Goal: Task Accomplishment & Management: Manage account settings

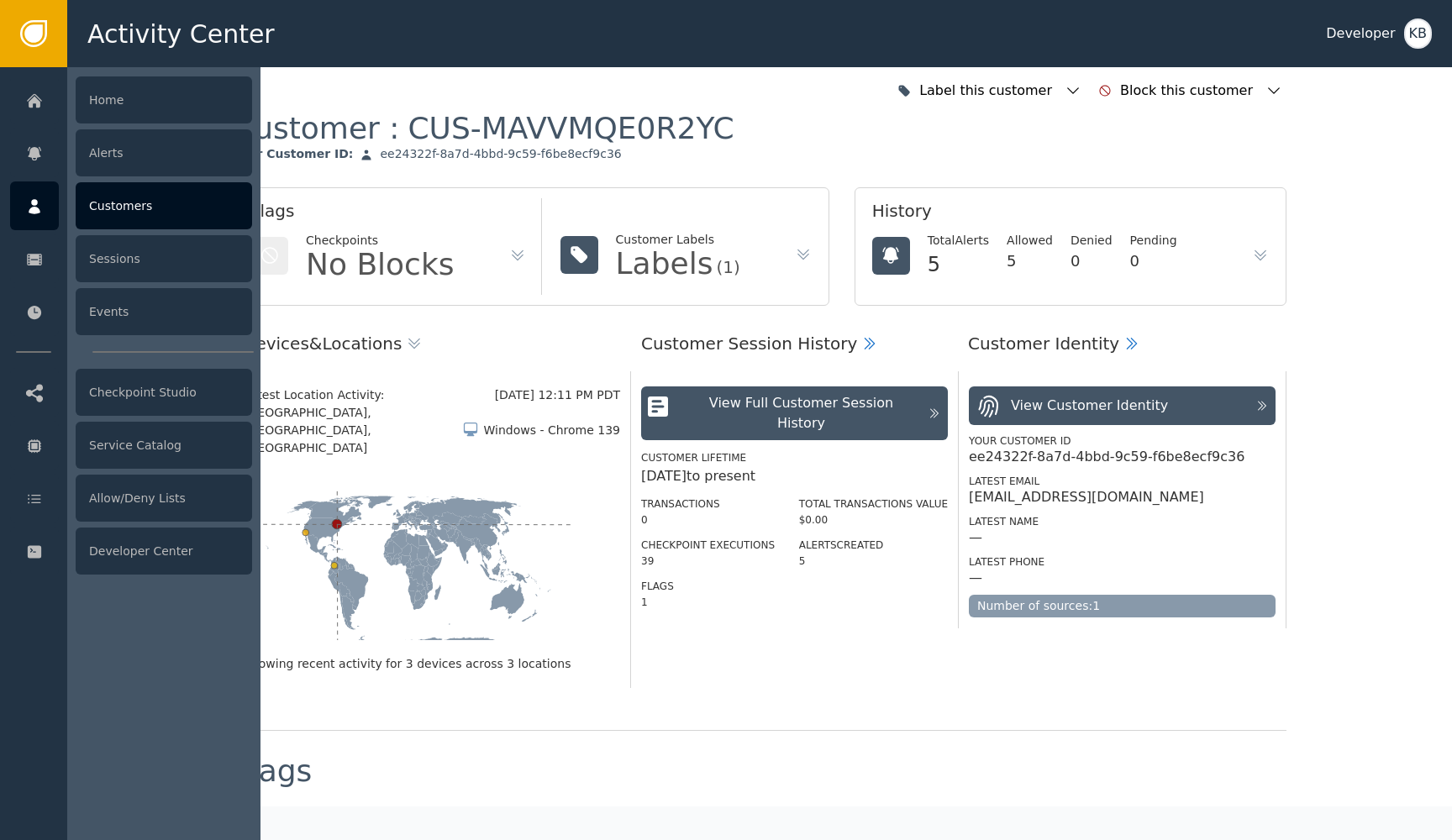
scroll to position [223, 0]
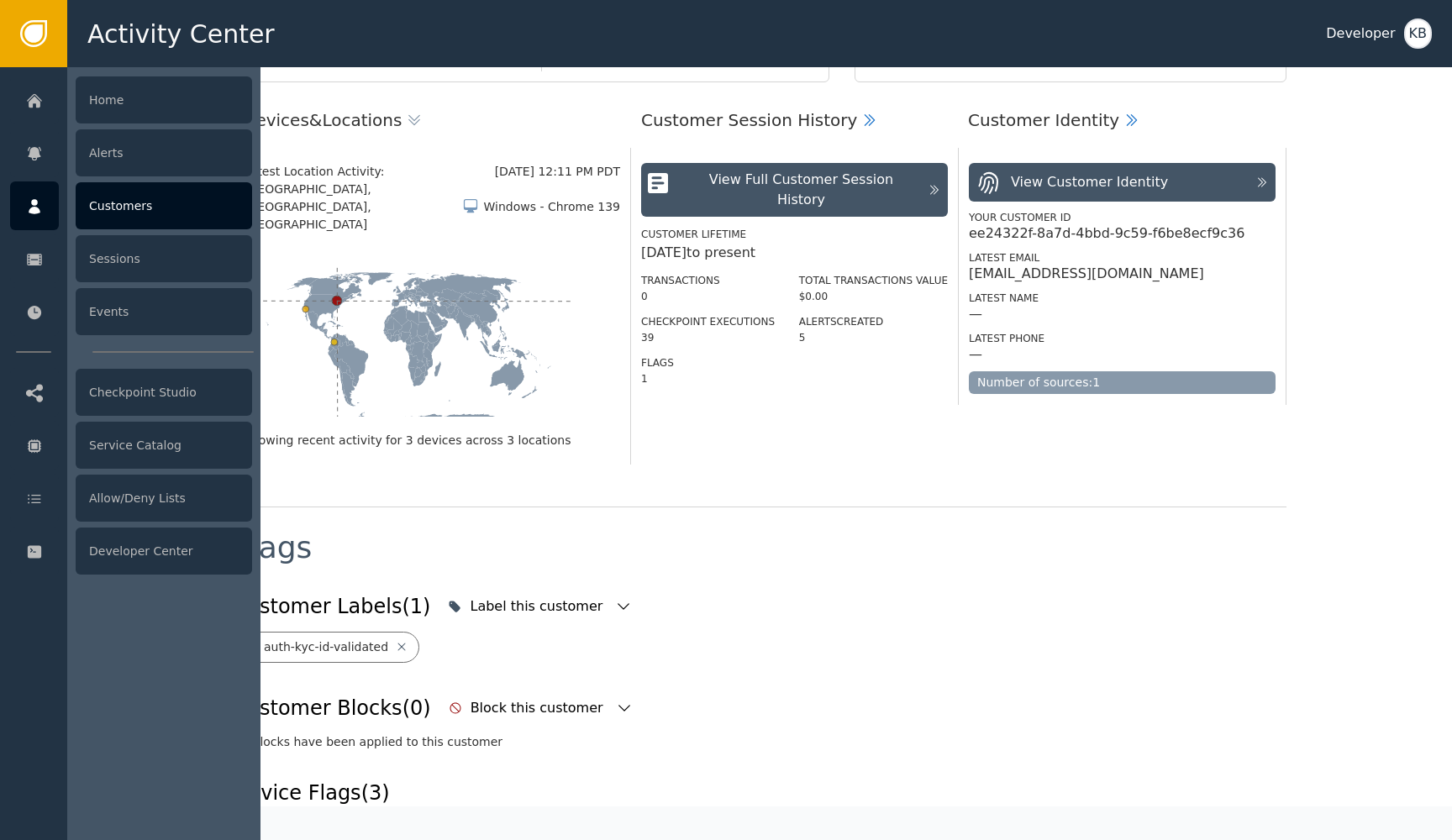
click at [33, 212] on icon at bounding box center [34, 206] width 12 height 15
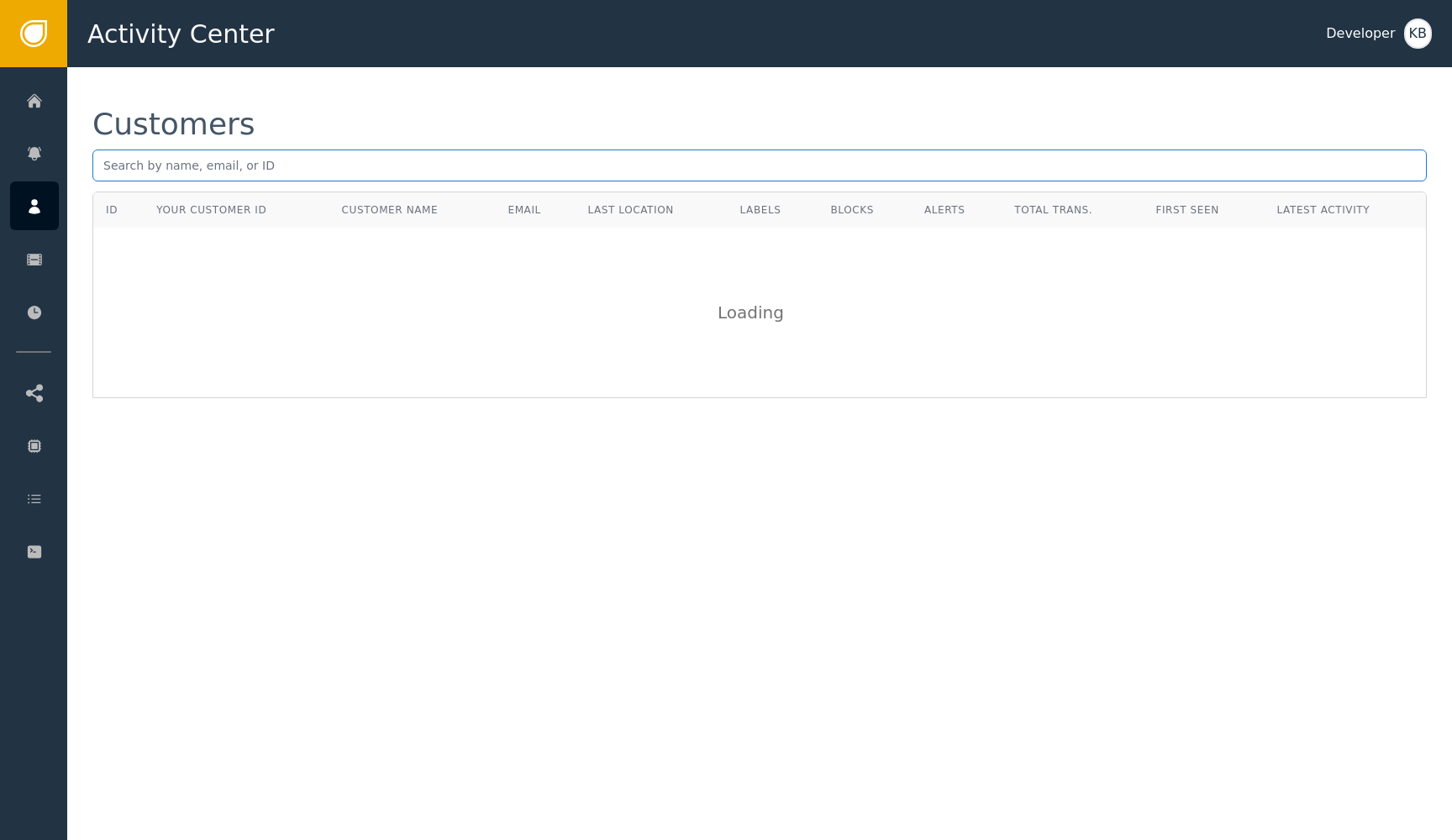
click at [331, 151] on input "text" at bounding box center [760, 166] width 1334 height 32
paste input "[DOMAIN_NAME][EMAIL_ADDRESS][DOMAIN_NAME]"
click at [107, 166] on input "[DOMAIN_NAME][EMAIL_ADDRESS][DOMAIN_NAME]" at bounding box center [760, 166] width 1334 height 32
type input "[DOMAIN_NAME][EMAIL_ADDRESS][DOMAIN_NAME]"
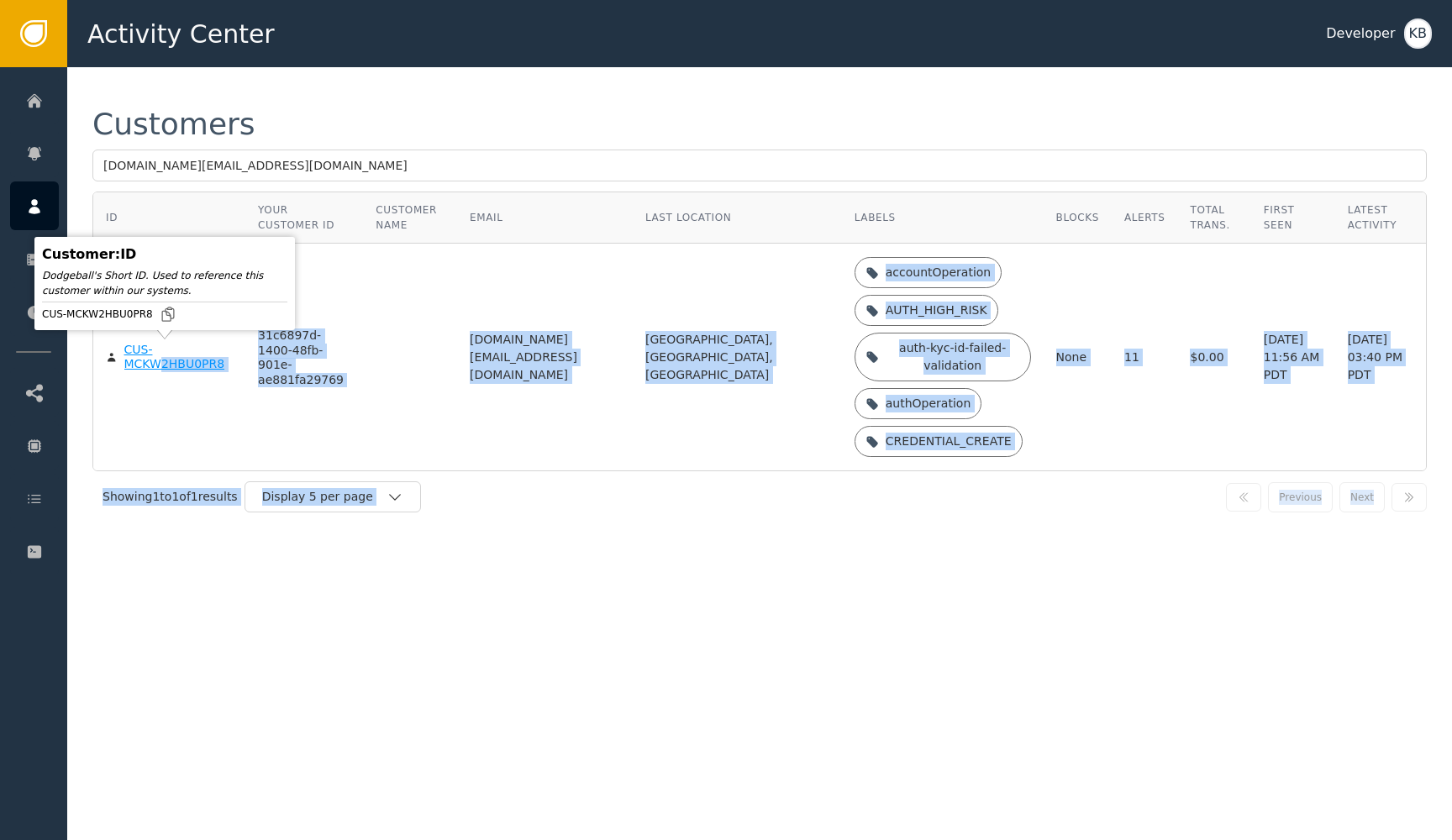
click at [155, 67] on body "Activity Center Developer KB Home Alerts Customers Sessions Events Checkpoint S…" at bounding box center [726, 33] width 1452 height 67
click at [155, 361] on div "CUS-MCKW2HBU0PR8" at bounding box center [180, 357] width 110 height 30
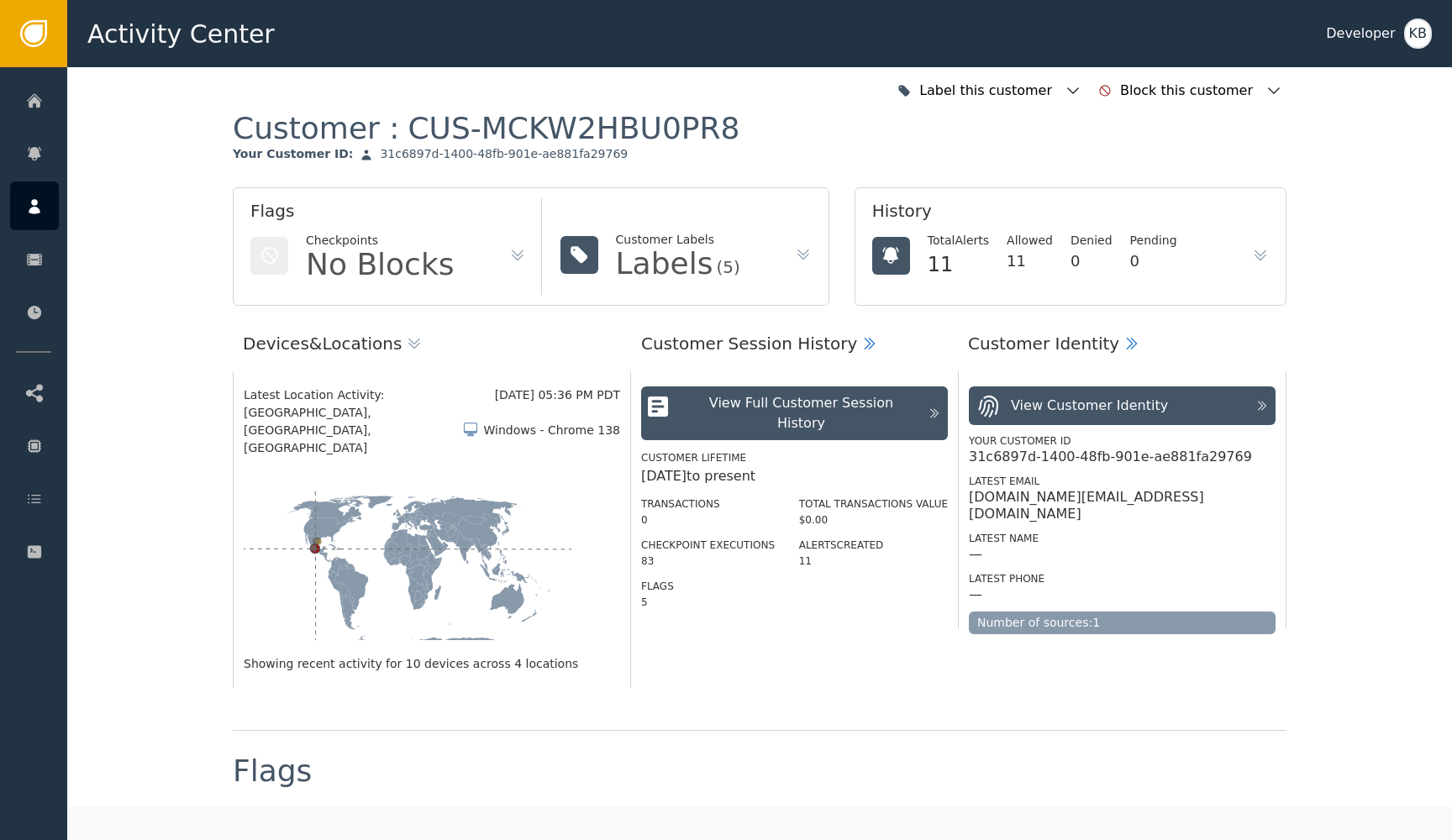
scroll to position [609, 0]
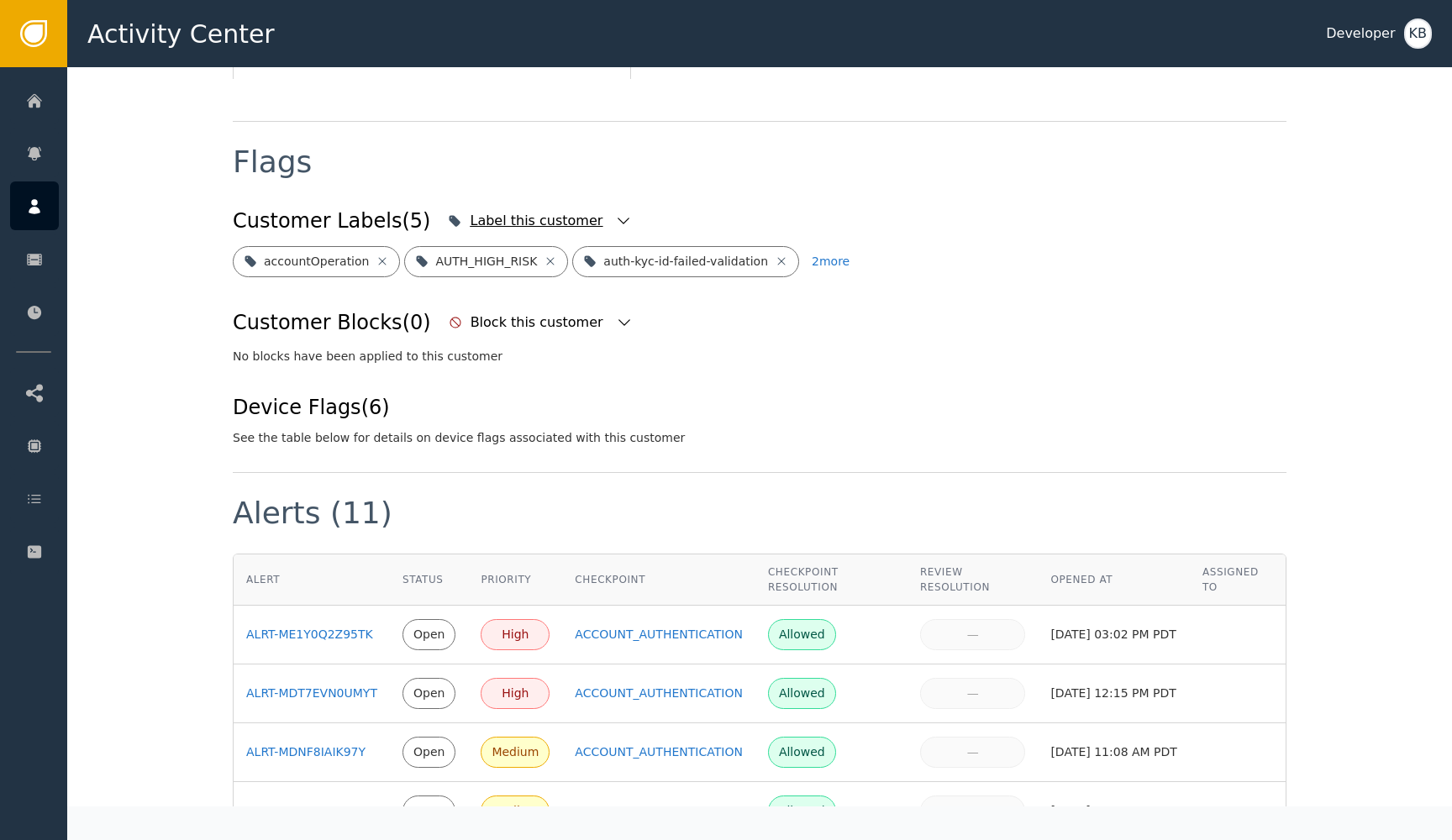
click at [517, 211] on div "Label this customer" at bounding box center [538, 221] width 137 height 20
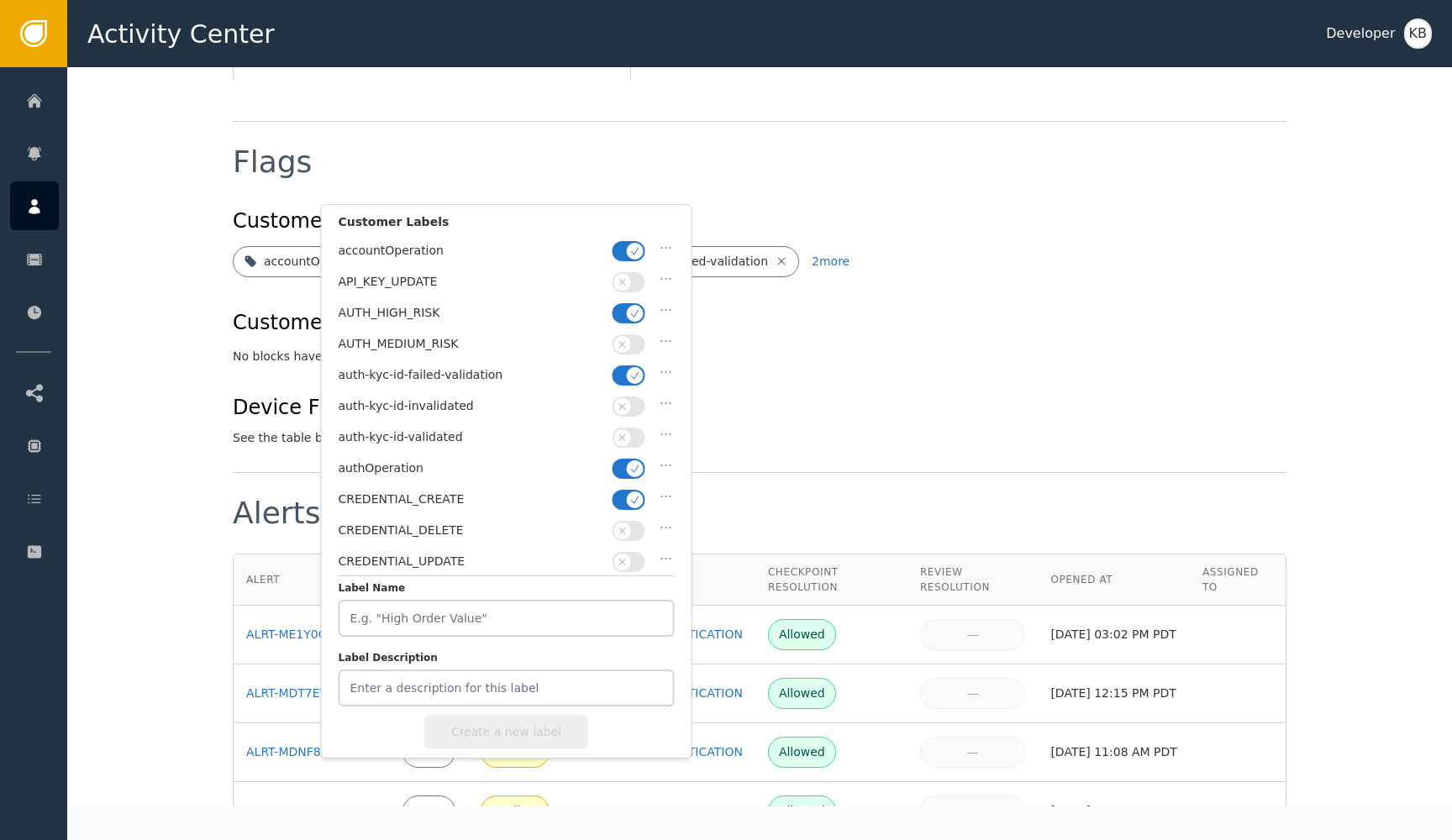
click at [635, 494] on icon "button" at bounding box center [635, 499] width 12 height 12
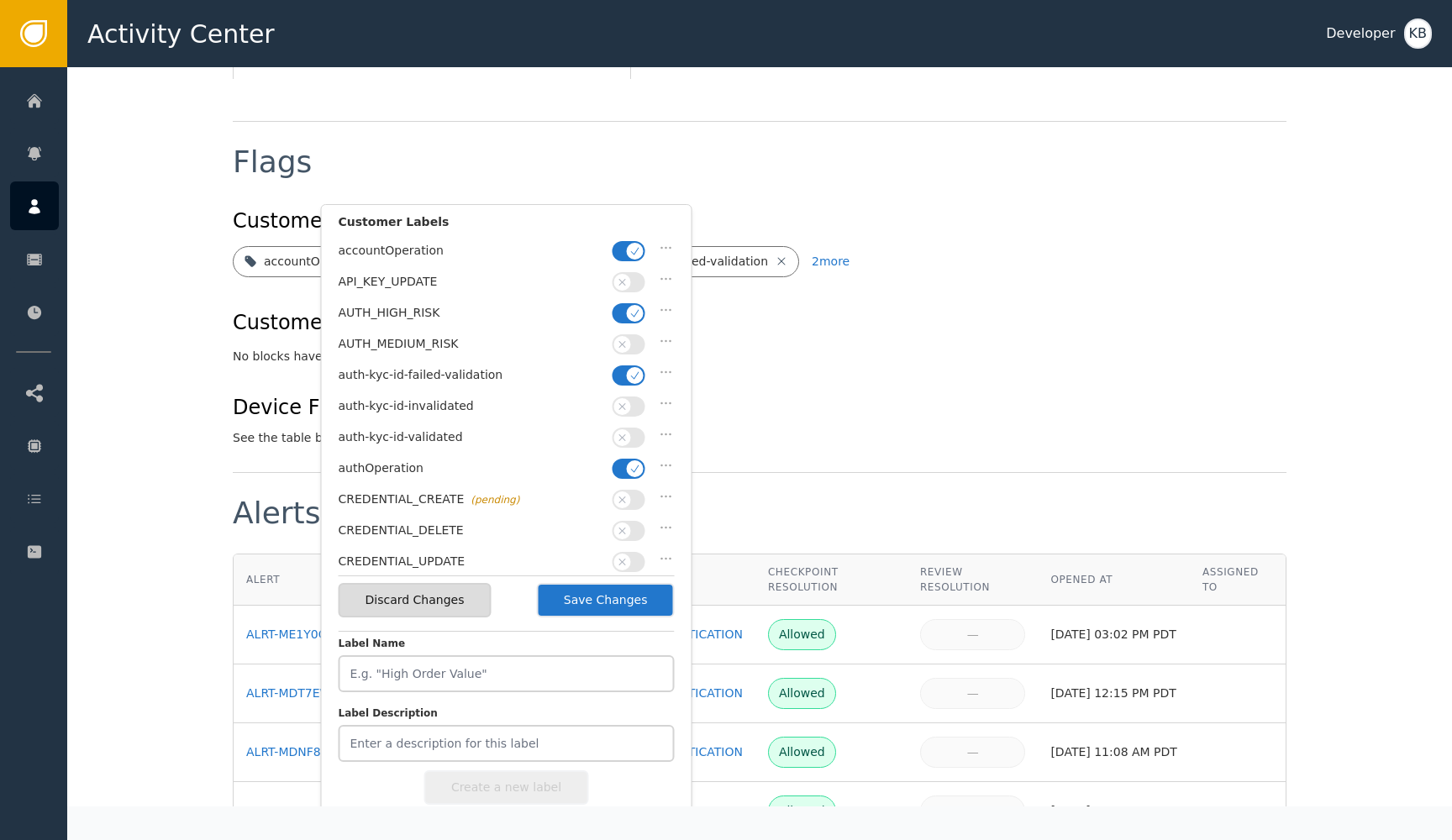
click at [628, 451] on div "auth-kyc-id-validated" at bounding box center [506, 442] width 336 height 31
click at [629, 468] on span "button" at bounding box center [635, 468] width 17 height 17
click at [630, 440] on button "button" at bounding box center [629, 437] width 33 height 20
click at [631, 375] on icon "button" at bounding box center [635, 375] width 12 height 12
click at [626, 311] on button "button" at bounding box center [629, 313] width 33 height 20
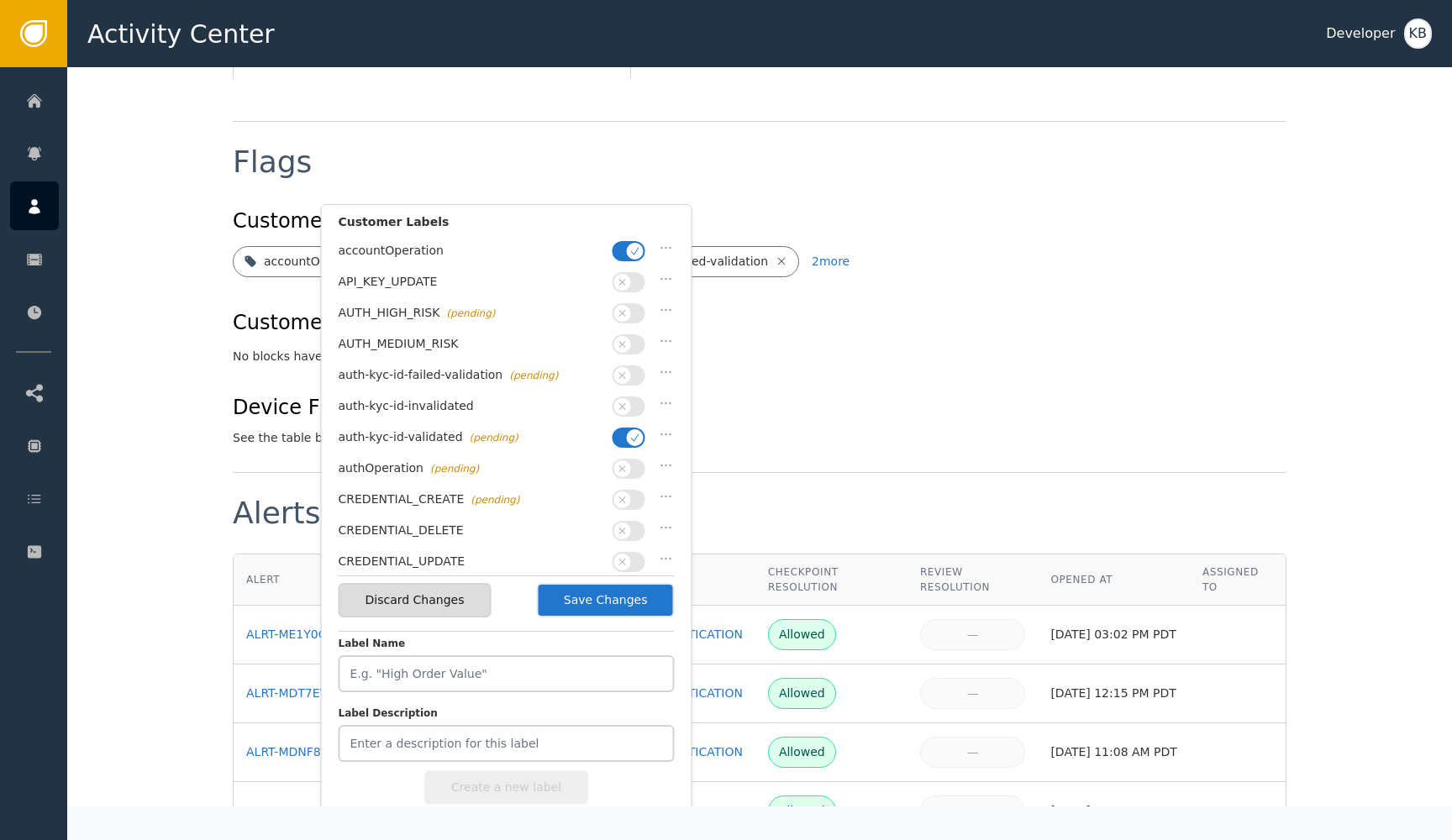
click at [626, 253] on button "button" at bounding box center [629, 251] width 33 height 20
click at [652, 610] on button "Save Changes" at bounding box center [606, 600] width 138 height 34
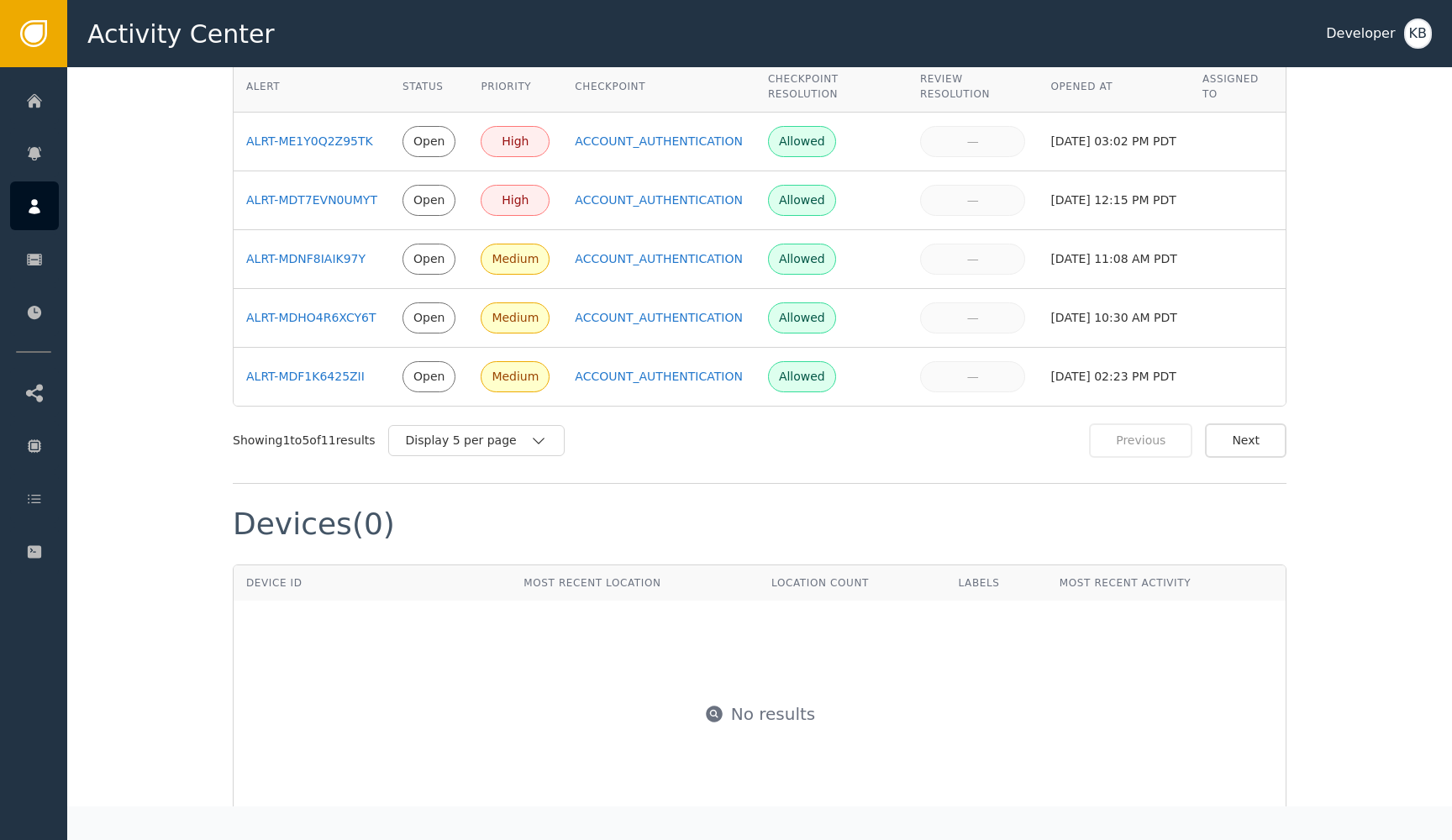
scroll to position [1340, 0]
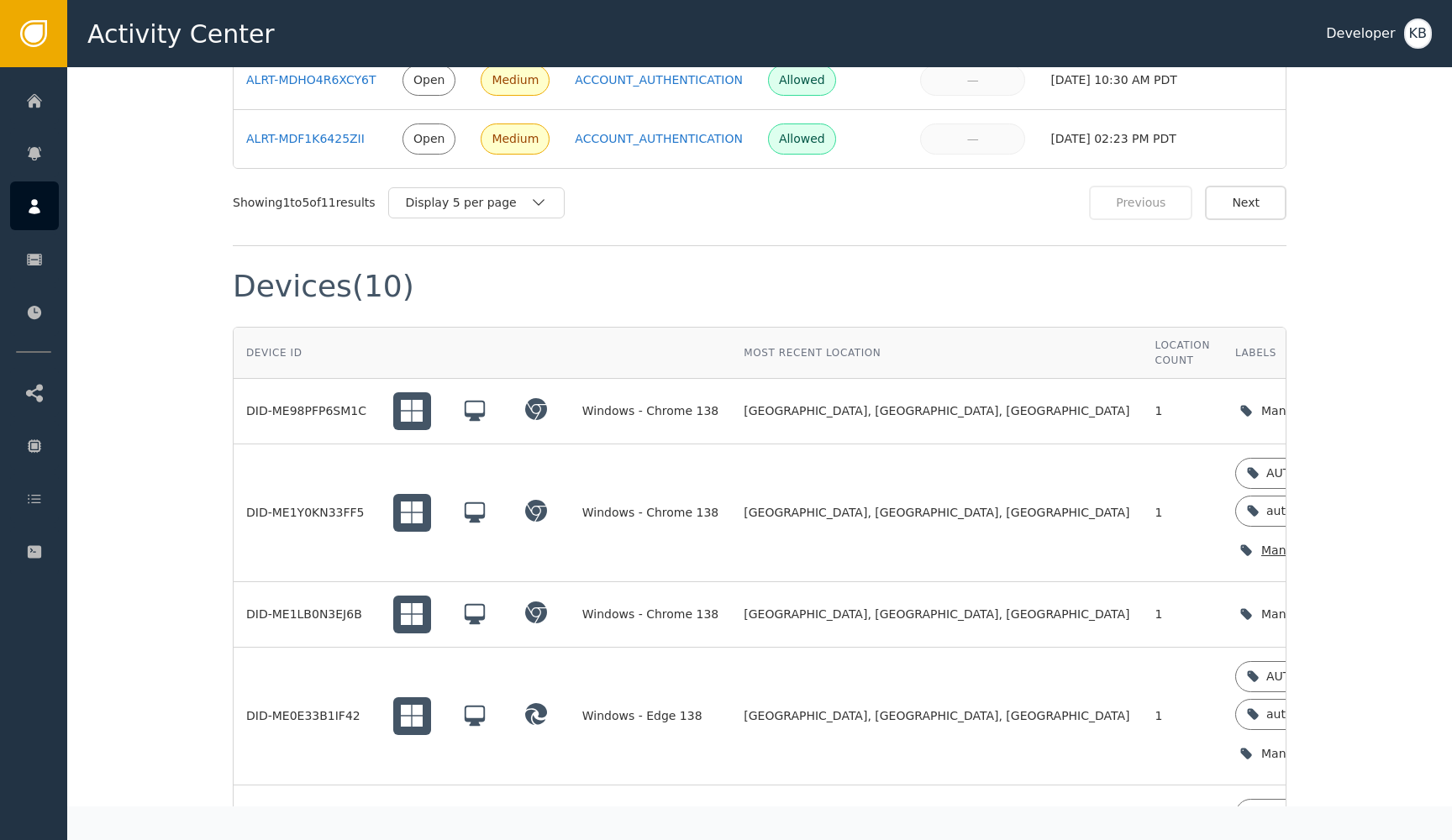
click at [1404, 547] on icon "button" at bounding box center [1410, 549] width 12 height 6
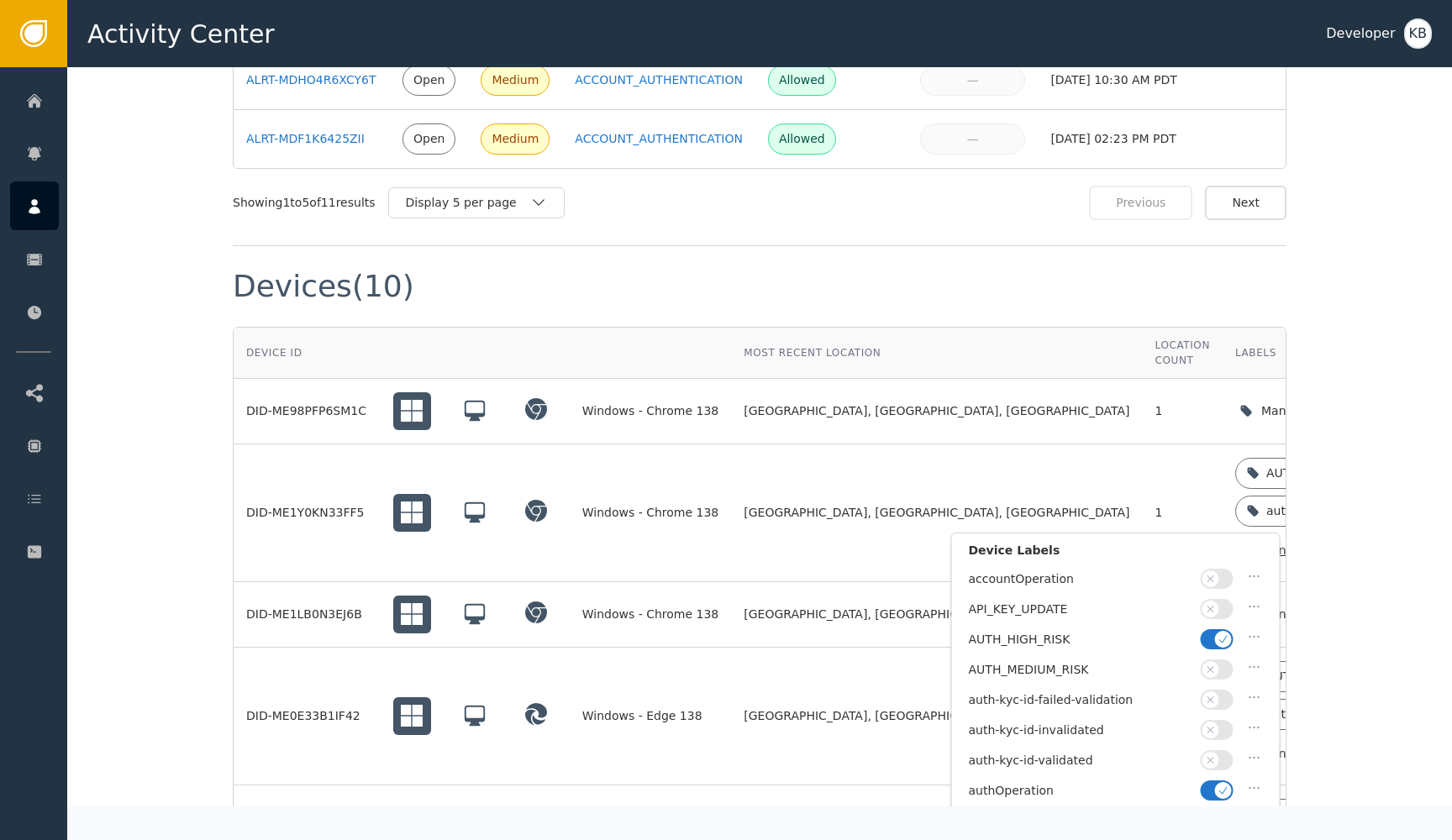
click at [1224, 634] on icon "button" at bounding box center [1223, 639] width 12 height 12
click at [1221, 784] on icon "button" at bounding box center [1223, 790] width 12 height 12
click at [1221, 757] on button "button" at bounding box center [1218, 760] width 33 height 20
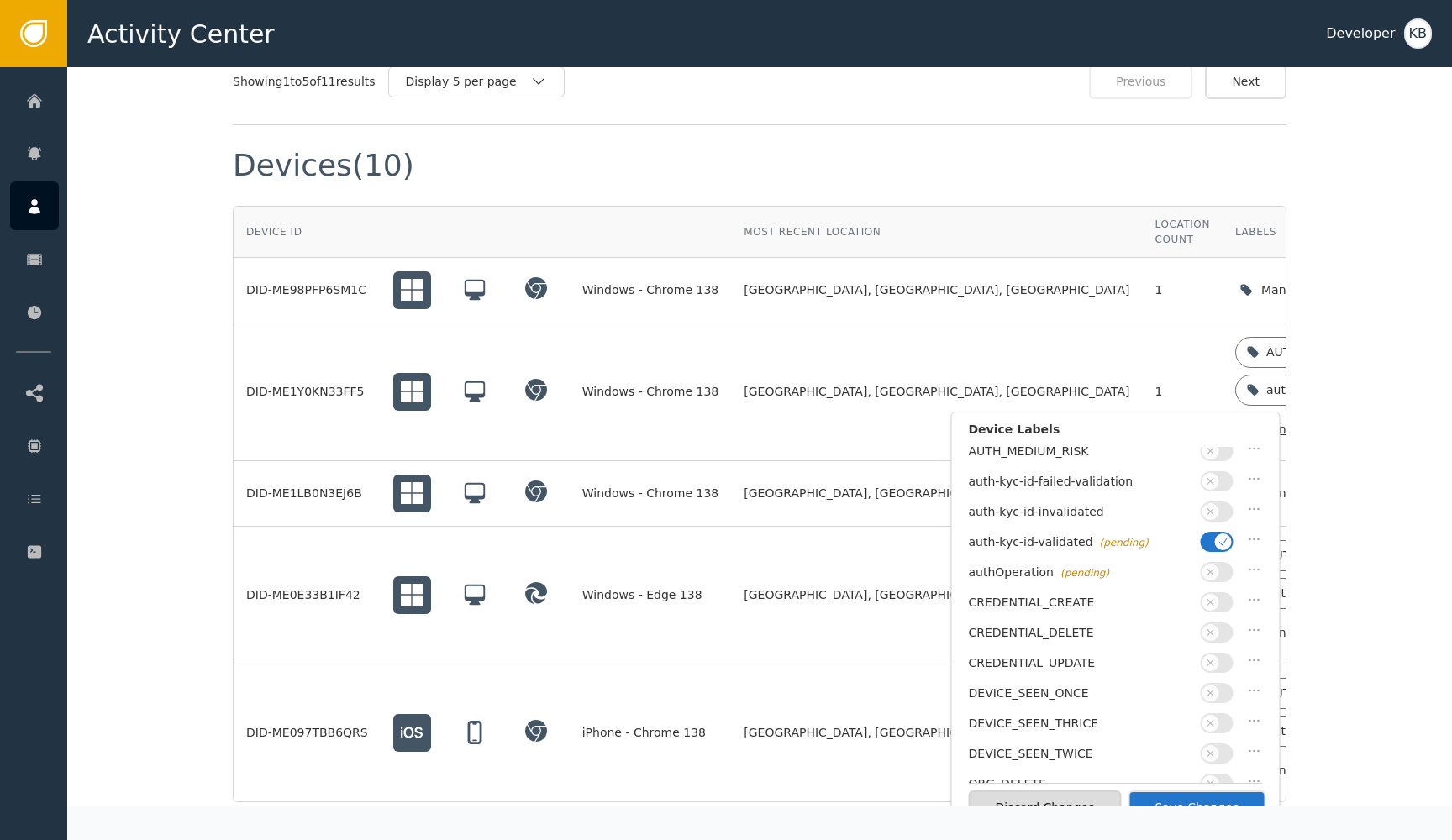
scroll to position [120, 0]
click at [1202, 801] on button "Save Changes" at bounding box center [1197, 808] width 138 height 34
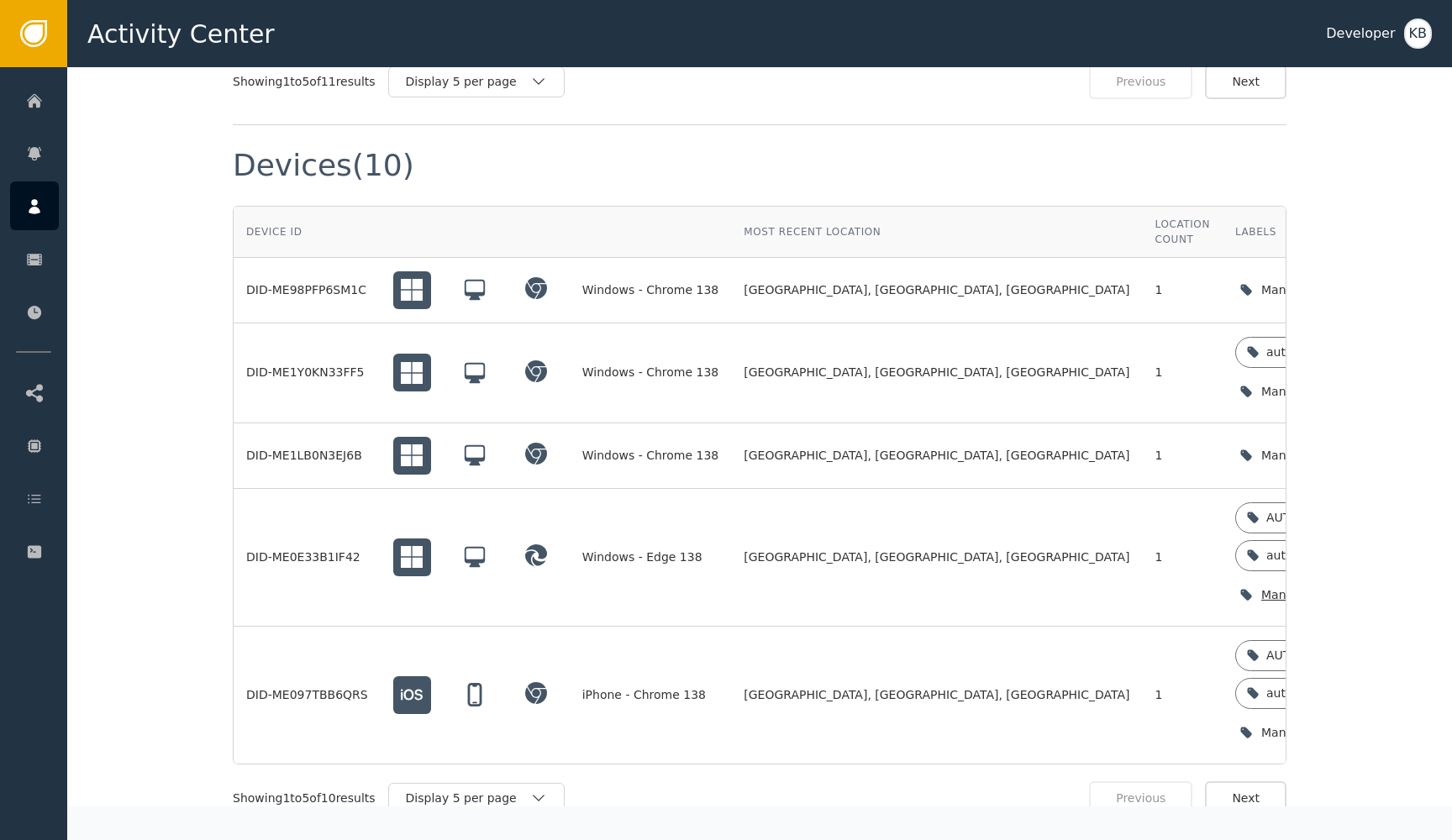
click at [1262, 586] on div "Manage device labels" at bounding box center [1327, 595] width 132 height 18
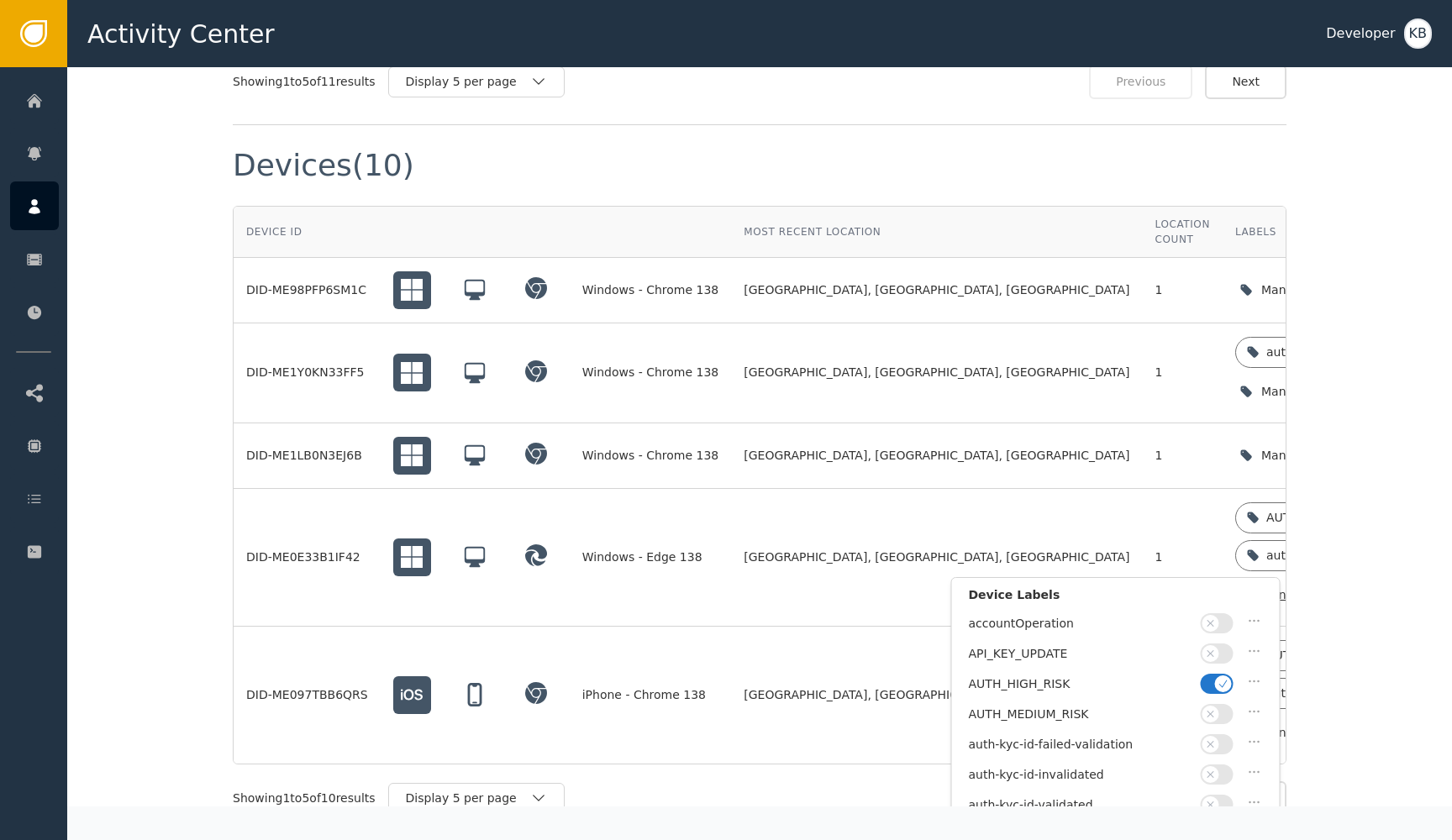
click at [1220, 685] on icon "button" at bounding box center [1223, 683] width 12 height 12
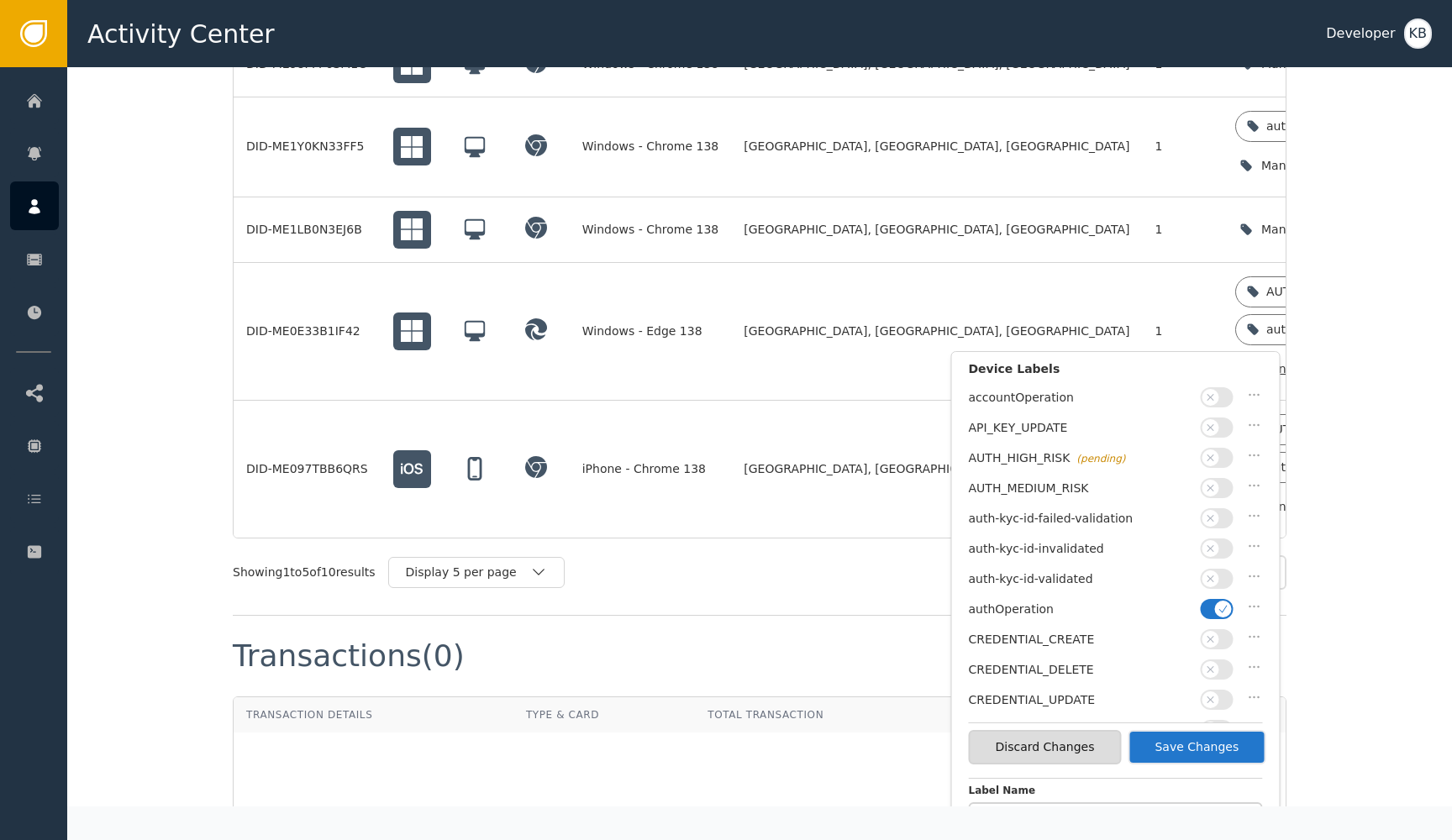
click at [1221, 603] on icon "button" at bounding box center [1223, 608] width 12 height 12
click at [1221, 575] on button "button" at bounding box center [1218, 579] width 33 height 20
click at [1226, 742] on button "Save Changes" at bounding box center [1197, 747] width 138 height 34
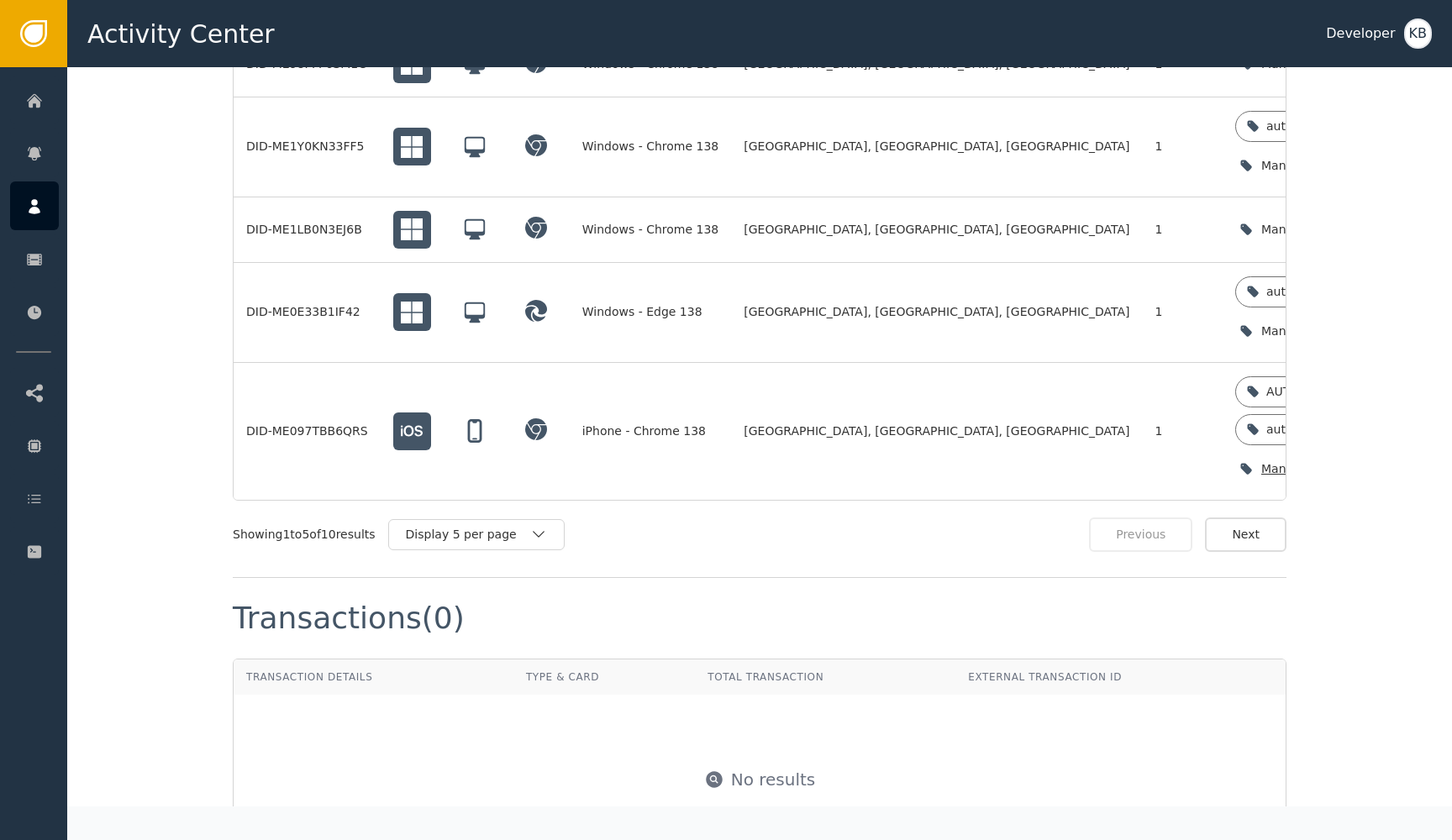
click at [1402, 460] on icon "button" at bounding box center [1410, 468] width 17 height 17
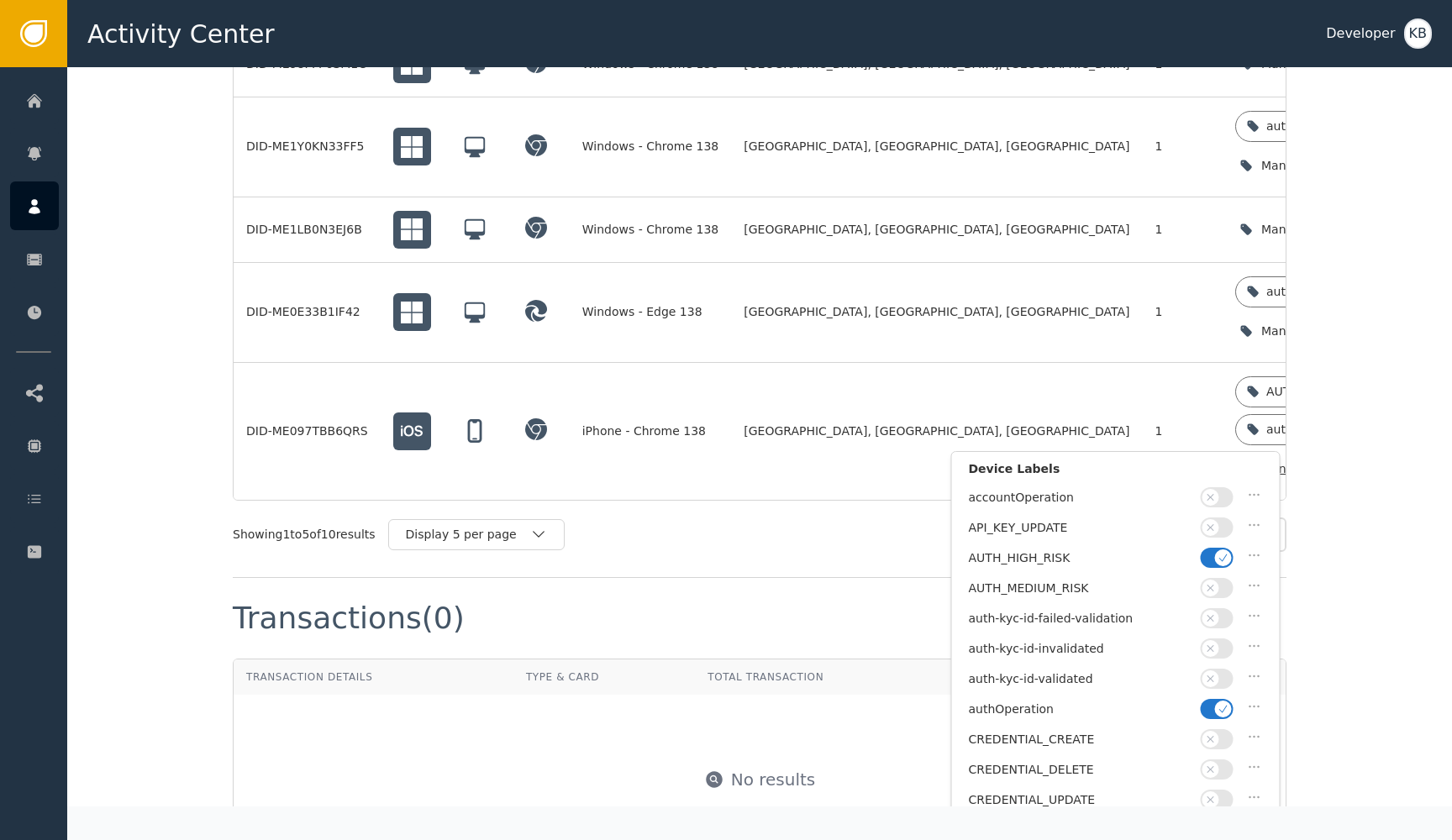
click at [1223, 704] on icon "button" at bounding box center [1223, 708] width 12 height 12
click at [1222, 678] on button "button" at bounding box center [1218, 678] width 33 height 20
click at [1220, 557] on icon "button" at bounding box center [1223, 558] width 8 height 7
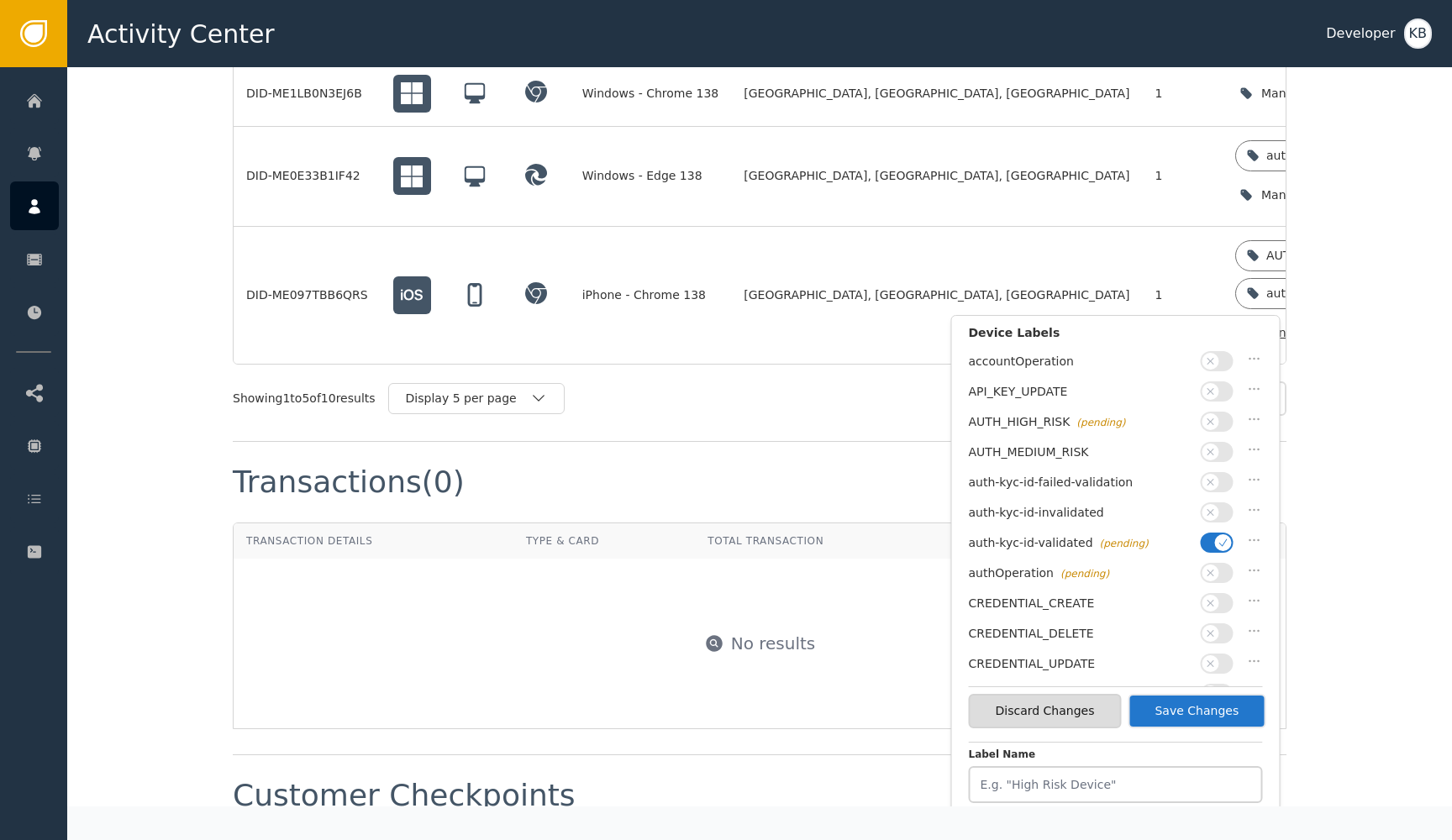
scroll to position [1839, 0]
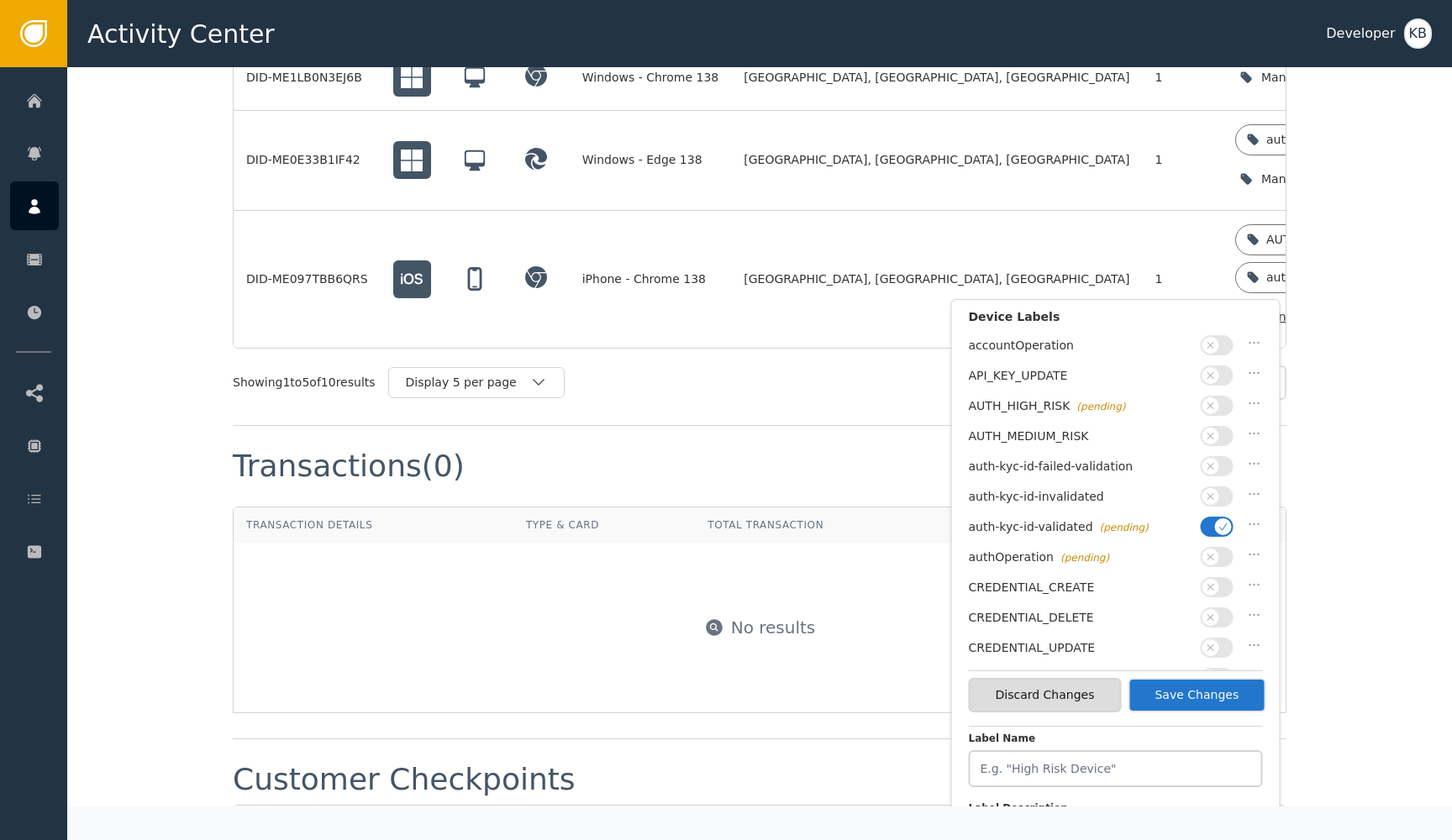
click at [1228, 692] on button "Save Changes" at bounding box center [1197, 695] width 138 height 34
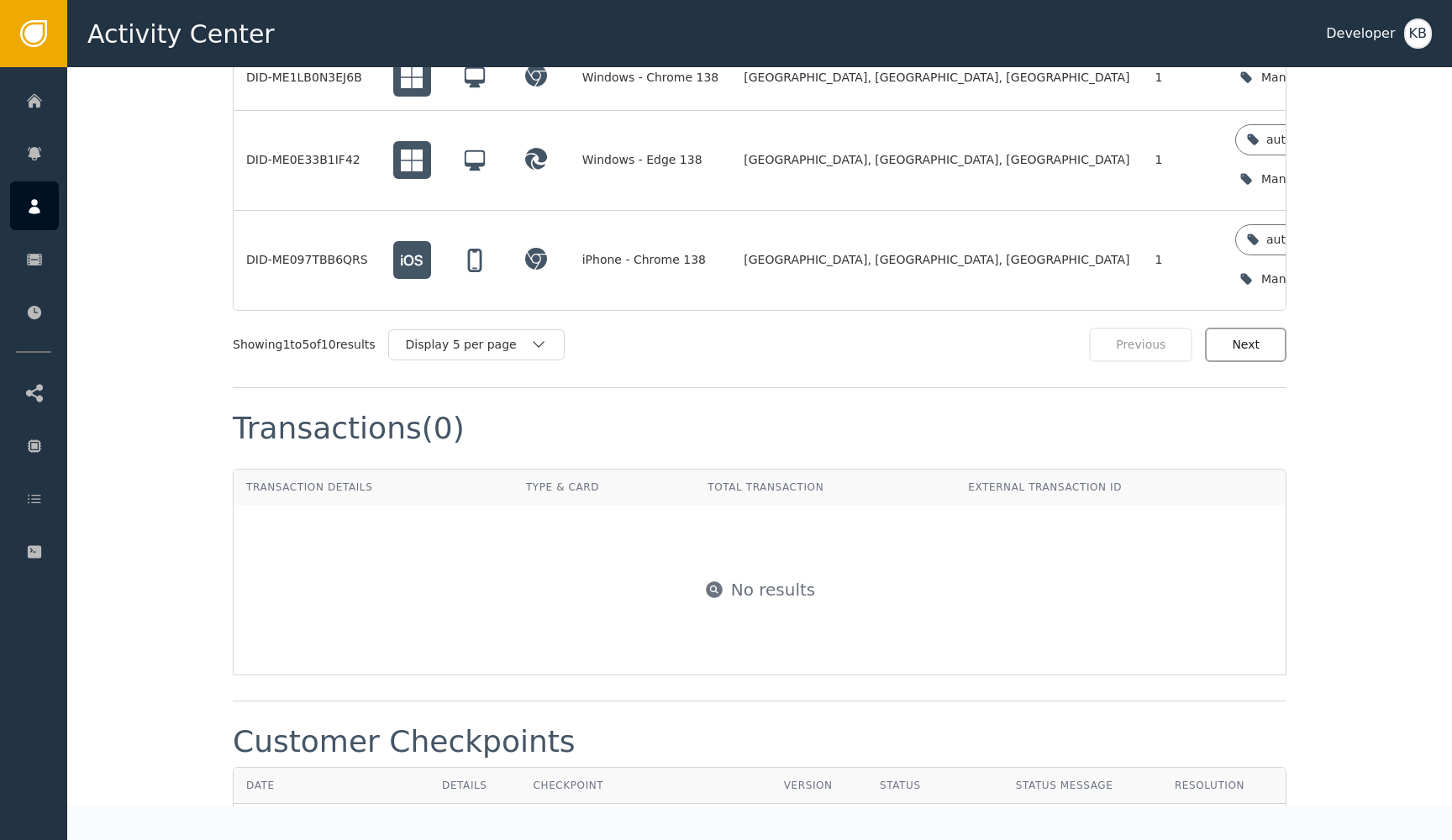
click at [1263, 328] on button "Next" at bounding box center [1245, 345] width 82 height 34
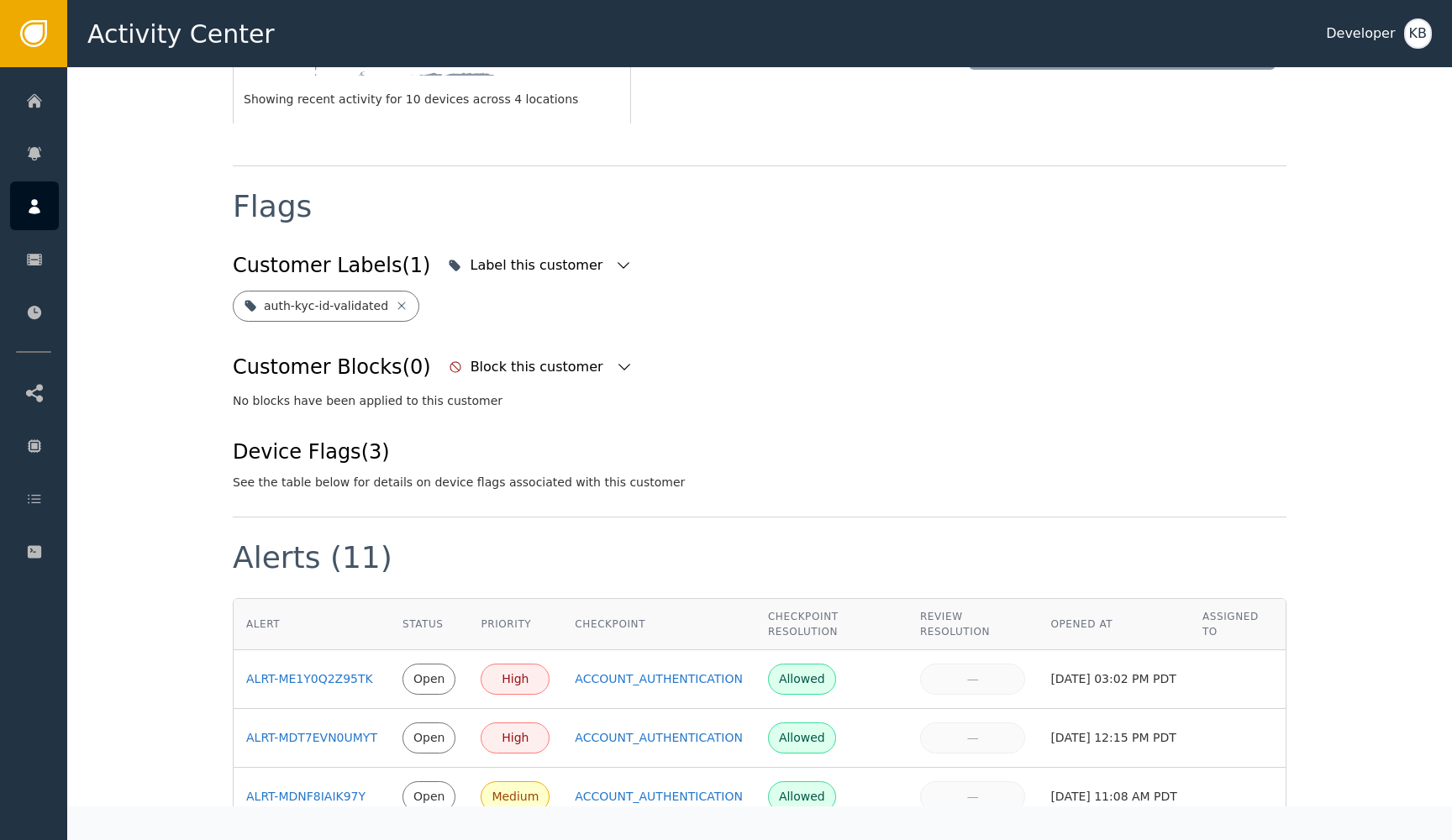
scroll to position [158, 0]
